Goal: Task Accomplishment & Management: Complete application form

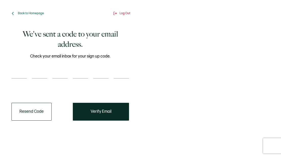
click at [23, 74] on input "number" at bounding box center [18, 74] width 15 height 10
type input "2"
type input "0"
type input "4"
type input "5"
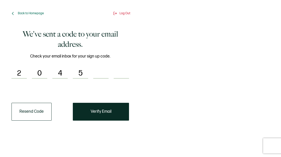
type input "3"
type input "4"
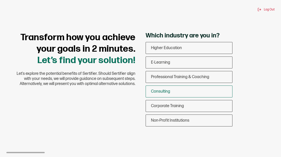
click at [196, 93] on div "Consulting" at bounding box center [189, 92] width 86 height 12
click at [0, 0] on input "Consulting" at bounding box center [0, 0] width 0 height 0
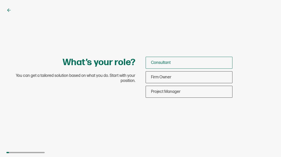
click at [177, 63] on div "Consultant" at bounding box center [189, 63] width 86 height 12
click at [0, 0] on input "Consultant" at bounding box center [0, 0] width 0 height 0
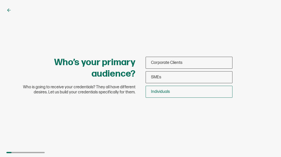
click at [172, 92] on div "Individuals" at bounding box center [189, 92] width 86 height 12
click at [0, 0] on input "Individuals" at bounding box center [0, 0] width 0 height 0
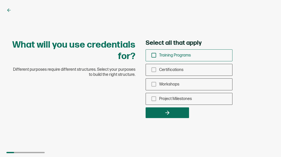
click at [154, 56] on icon "checkbox-group" at bounding box center [154, 56] width 6 height 6
click at [0, 0] on input "Training Programs" at bounding box center [0, 0] width 0 height 0
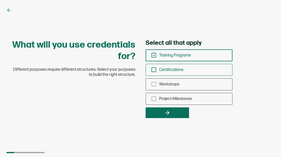
click at [155, 70] on icon "checkbox-group" at bounding box center [154, 70] width 6 height 6
click at [0, 0] on input "Certifications" at bounding box center [0, 0] width 0 height 0
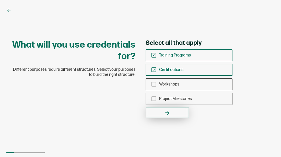
click at [159, 112] on button "button" at bounding box center [166, 113] width 43 height 11
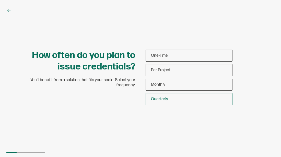
click at [181, 98] on div "Quarterly" at bounding box center [189, 99] width 86 height 12
click at [0, 0] on input "Quarterly" at bounding box center [0, 0] width 0 height 0
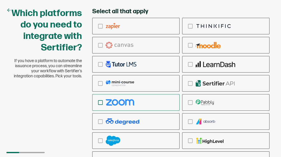
click at [105, 106] on div "checkbox-group" at bounding box center [135, 103] width 87 height 12
click at [0, 0] on input "checkbox-group" at bounding box center [0, 0] width 0 height 0
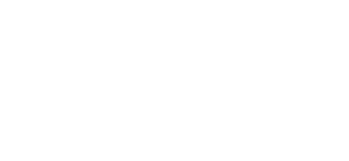
click at [217, 81] on div at bounding box center [174, 80] width 349 height 161
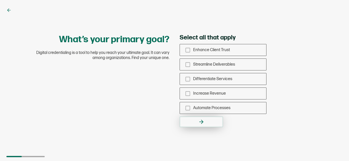
click at [205, 123] on button "button" at bounding box center [200, 122] width 43 height 11
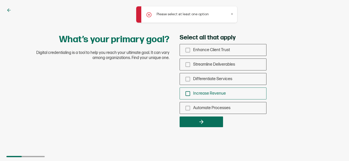
click at [215, 94] on span "Increase Revenue" at bounding box center [209, 93] width 33 height 5
click at [0, 0] on input "Increase Revenue" at bounding box center [0, 0] width 0 height 0
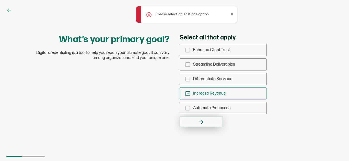
click at [215, 122] on button "button" at bounding box center [200, 122] width 43 height 11
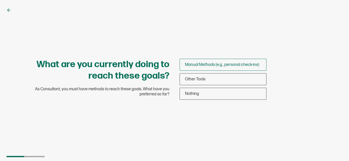
click at [222, 64] on span "Manual Methods (e.g., personal check-ins)" at bounding box center [222, 65] width 74 height 5
click at [0, 0] on input "Manual Methods (e.g., personal check-ins)" at bounding box center [0, 0] width 0 height 0
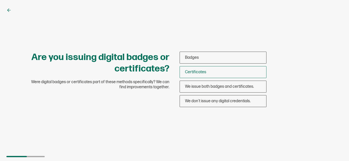
click at [220, 73] on div "Certificates" at bounding box center [223, 72] width 86 height 12
click at [0, 0] on input "Certificates" at bounding box center [0, 0] width 0 height 0
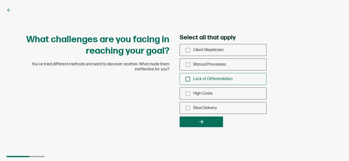
click at [185, 77] on rect "checkbox-group" at bounding box center [187, 79] width 4 height 4
click at [0, 0] on input "Lack of Differentiation" at bounding box center [0, 0] width 0 height 0
click at [185, 77] on rect "checkbox-group" at bounding box center [187, 79] width 4 height 4
click at [0, 0] on input "Lack of Differentiation" at bounding box center [0, 0] width 0 height 0
click at [216, 77] on span "Lack of Differentiation" at bounding box center [213, 79] width 40 height 5
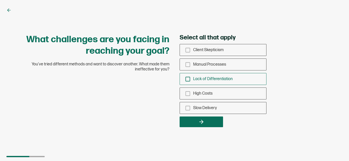
click at [0, 0] on input "Lack of Differentiation" at bounding box center [0, 0] width 0 height 0
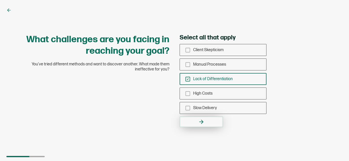
click at [211, 126] on button "button" at bounding box center [200, 122] width 43 height 11
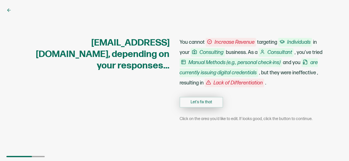
click at [207, 103] on button "Let's fix that" at bounding box center [200, 102] width 43 height 11
